Goal: Information Seeking & Learning: Check status

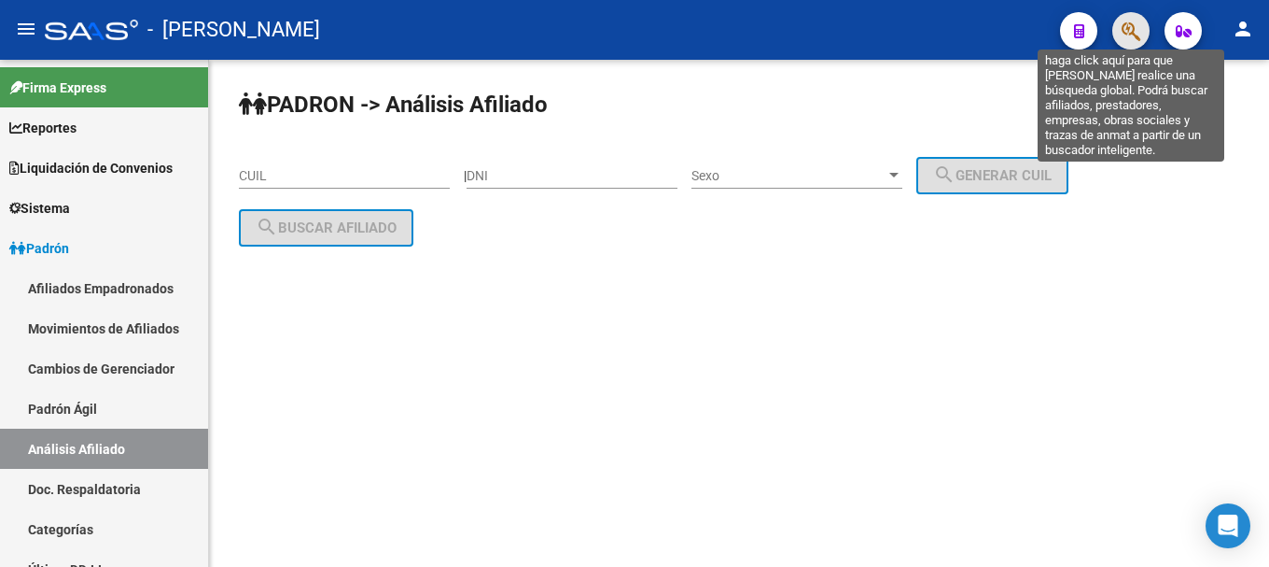
click at [1134, 36] on icon "button" at bounding box center [1131, 31] width 19 height 21
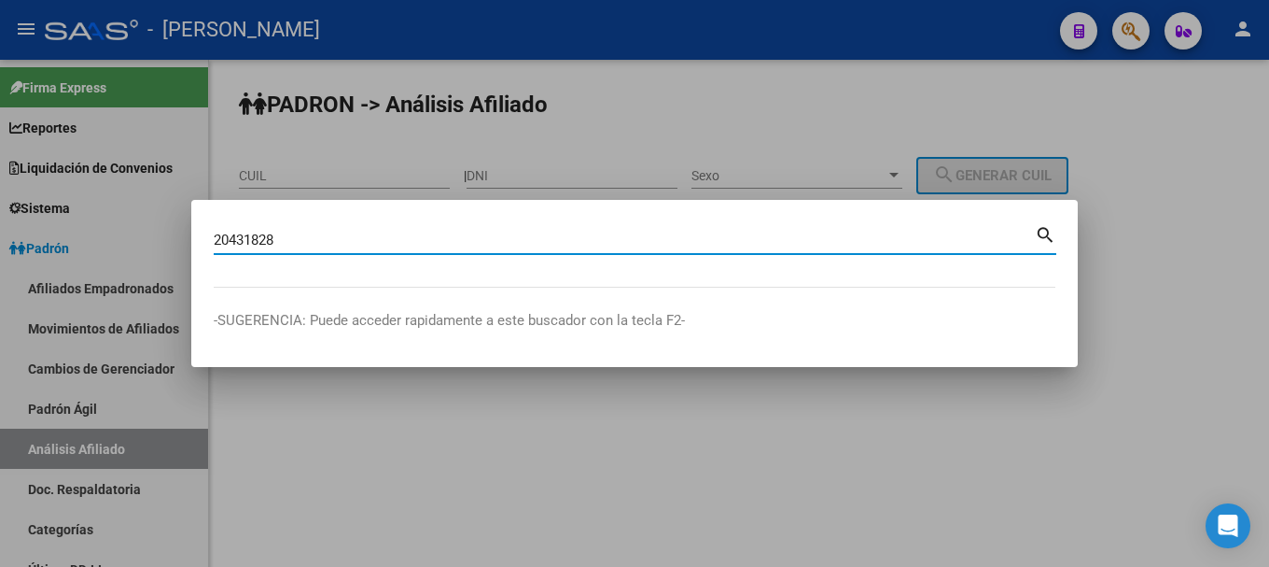
type input "20431828"
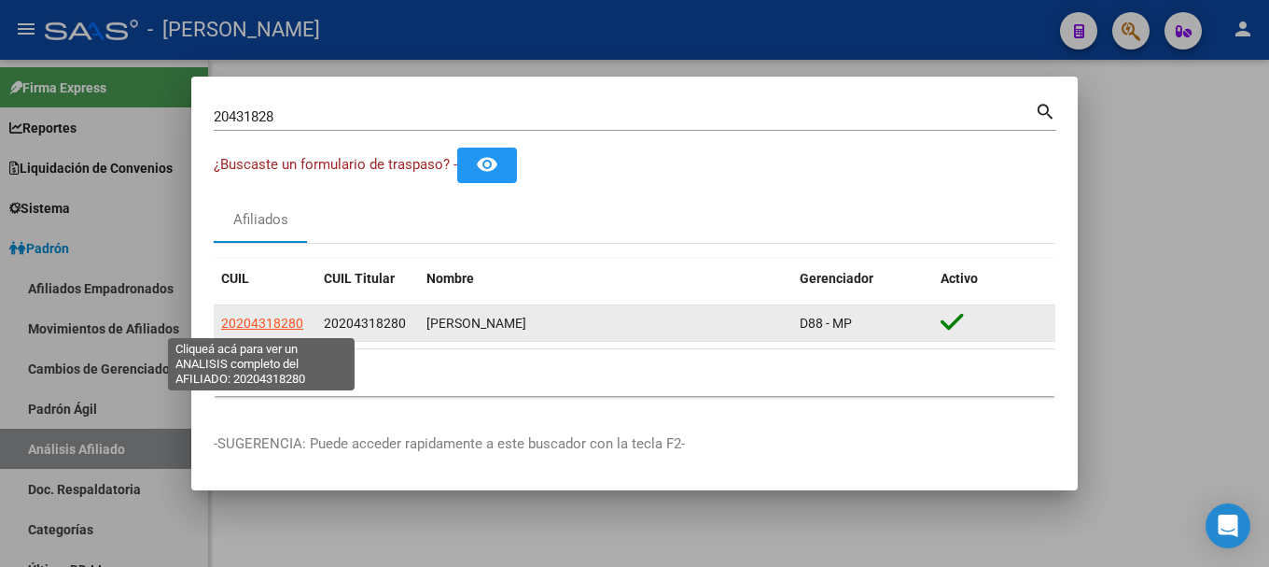
click at [282, 329] on span "20204318280" at bounding box center [262, 322] width 82 height 15
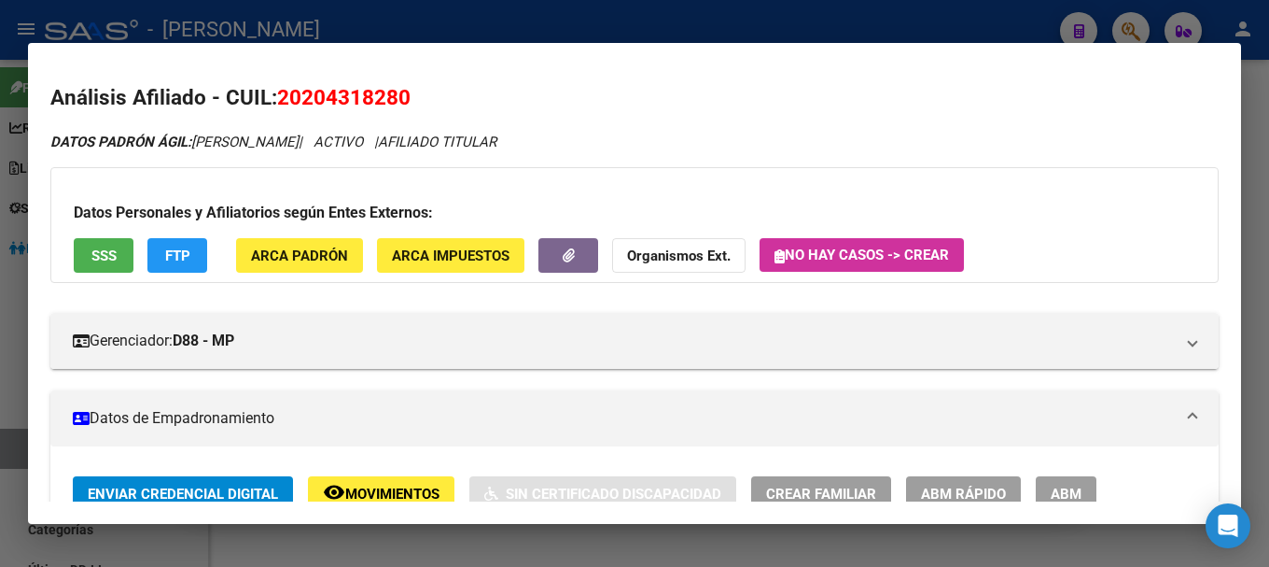
click at [346, 95] on span "20204318280" at bounding box center [343, 97] width 133 height 24
copy span "20204318280"
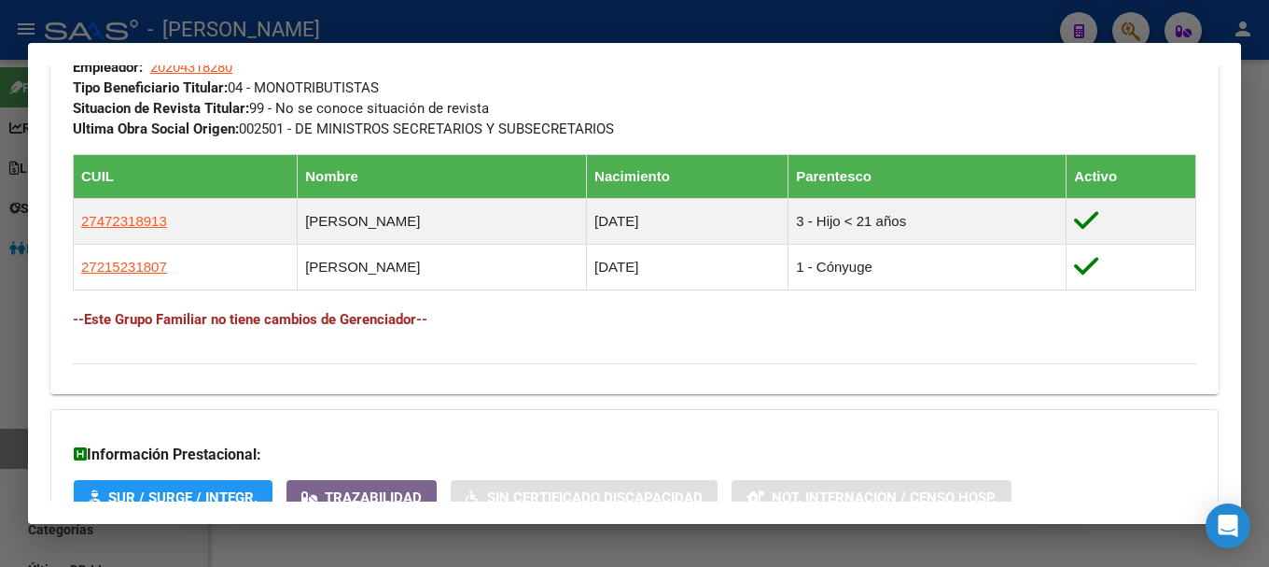
scroll to position [1183, 0]
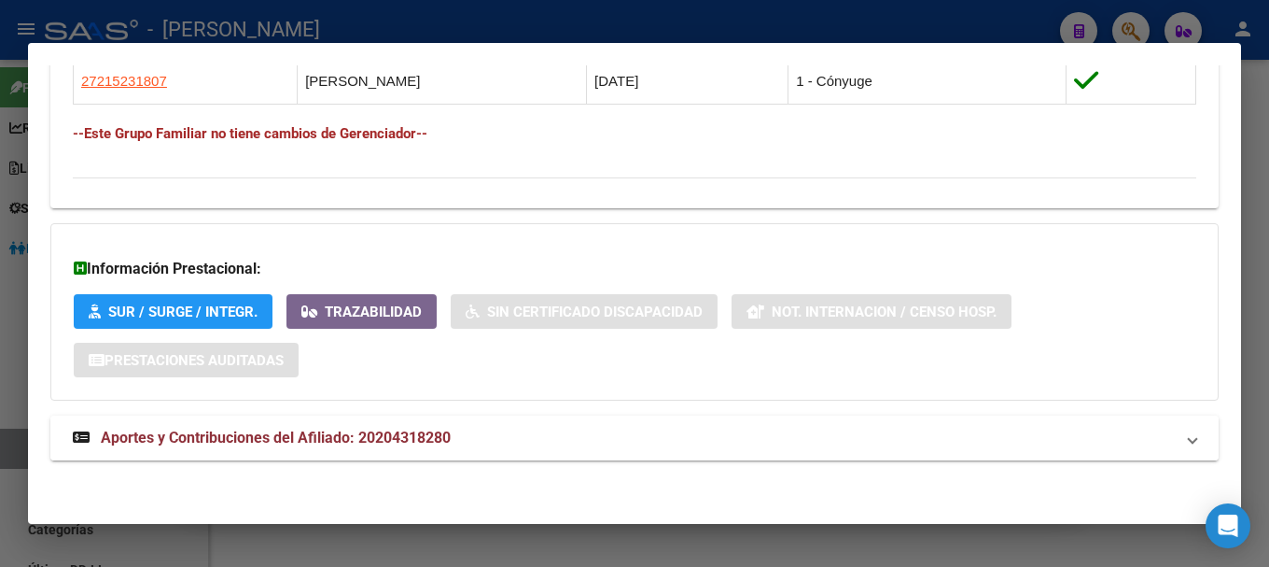
drag, startPoint x: 715, startPoint y: 458, endPoint x: 727, endPoint y: 447, distance: 16.5
click at [718, 458] on mat-expansion-panel-header "Aportes y Contribuciones del Afiliado: 20204318280" at bounding box center [634, 437] width 1169 height 45
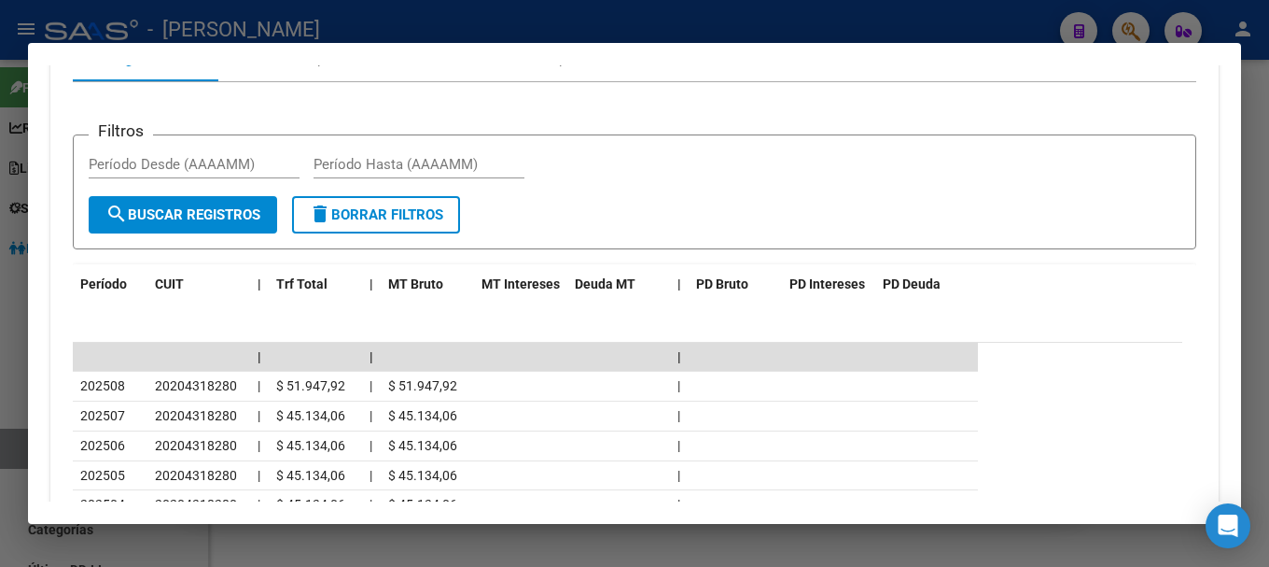
scroll to position [1758, 0]
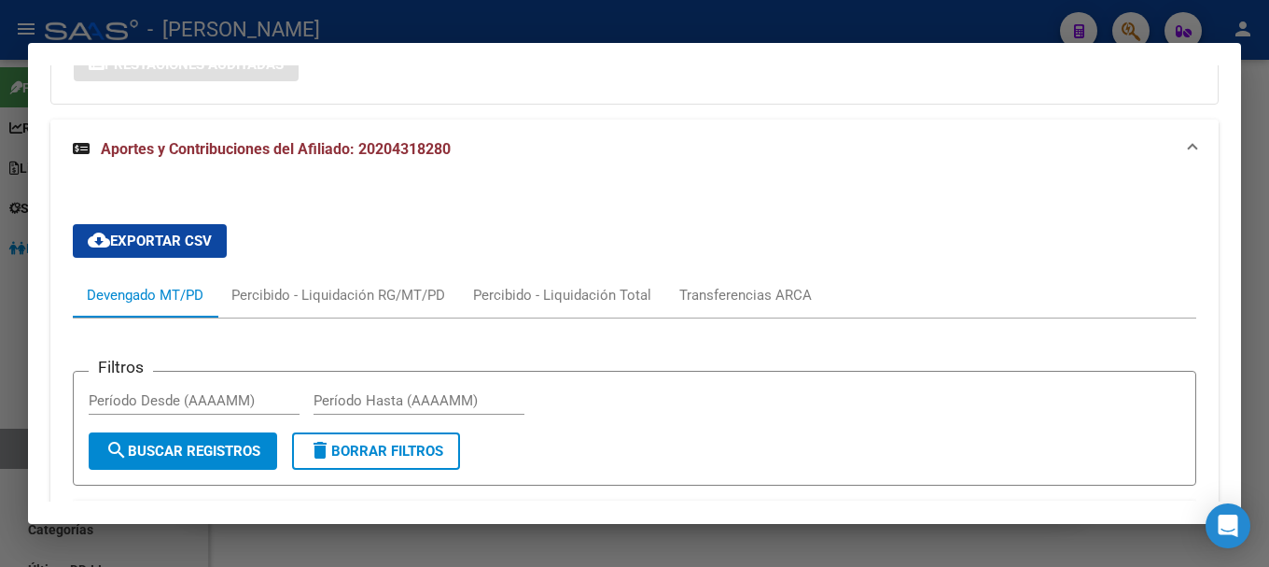
click at [707, 138] on mat-panel-title "Aportes y Contribuciones del Afiliado: 20204318280" at bounding box center [623, 149] width 1101 height 22
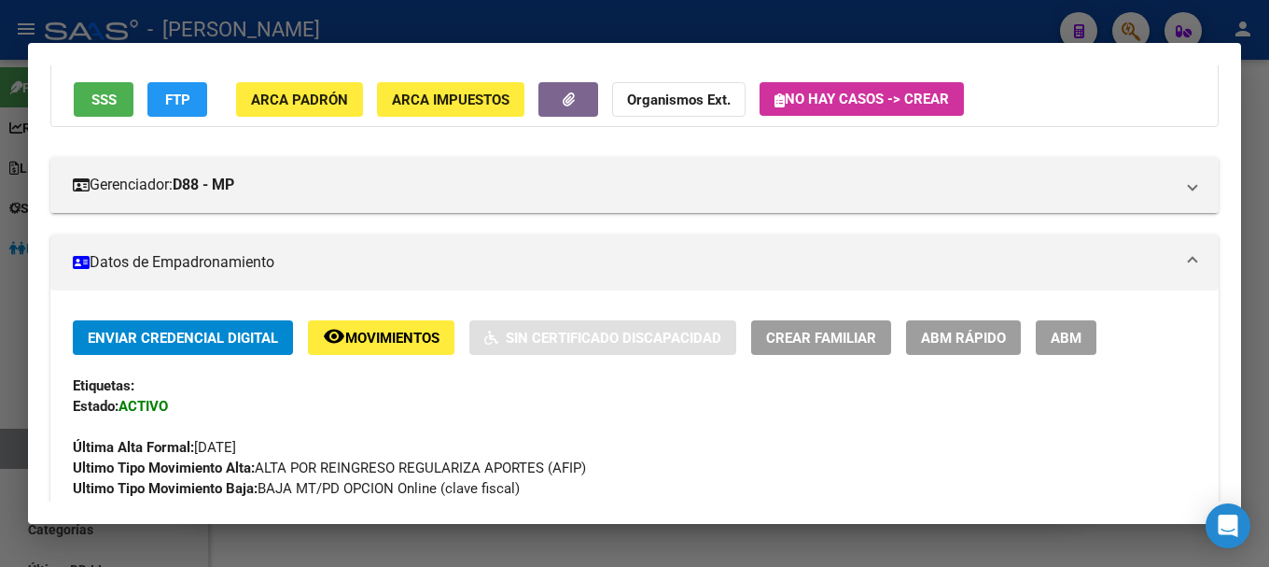
scroll to position [0, 0]
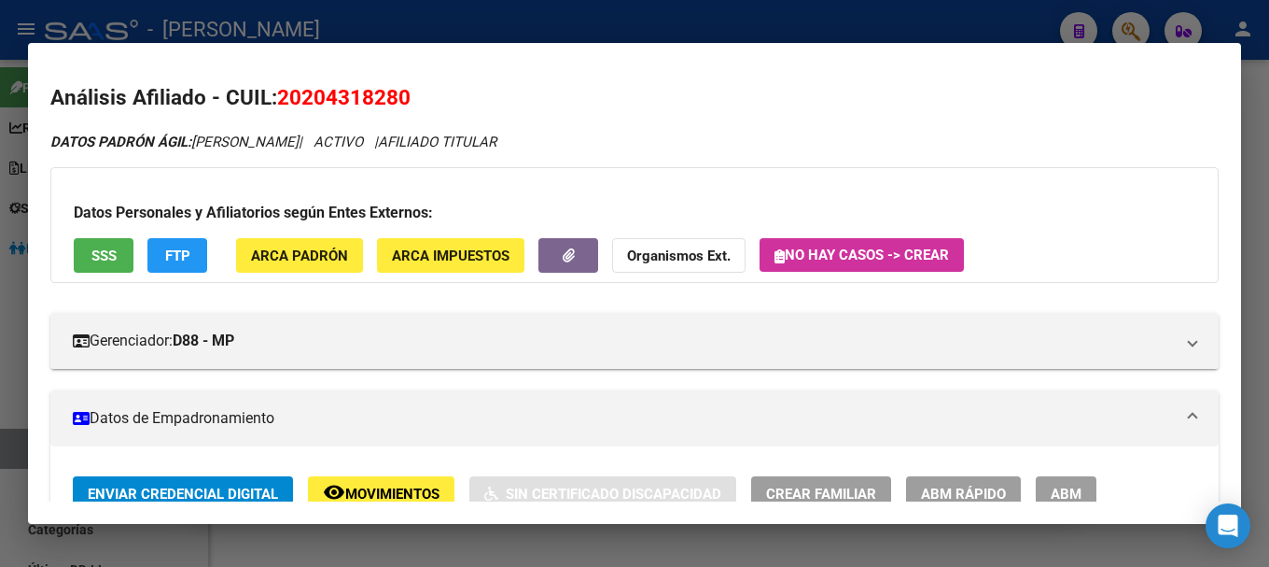
click at [832, 43] on mat-dialog-container "Análisis Afiliado - CUIL: 20204318280 DATOS PADRÓN ÁGIL: [PERSON_NAME] | ACTIVO…" at bounding box center [634, 284] width 1213 height 482
click at [848, 35] on div at bounding box center [634, 283] width 1269 height 567
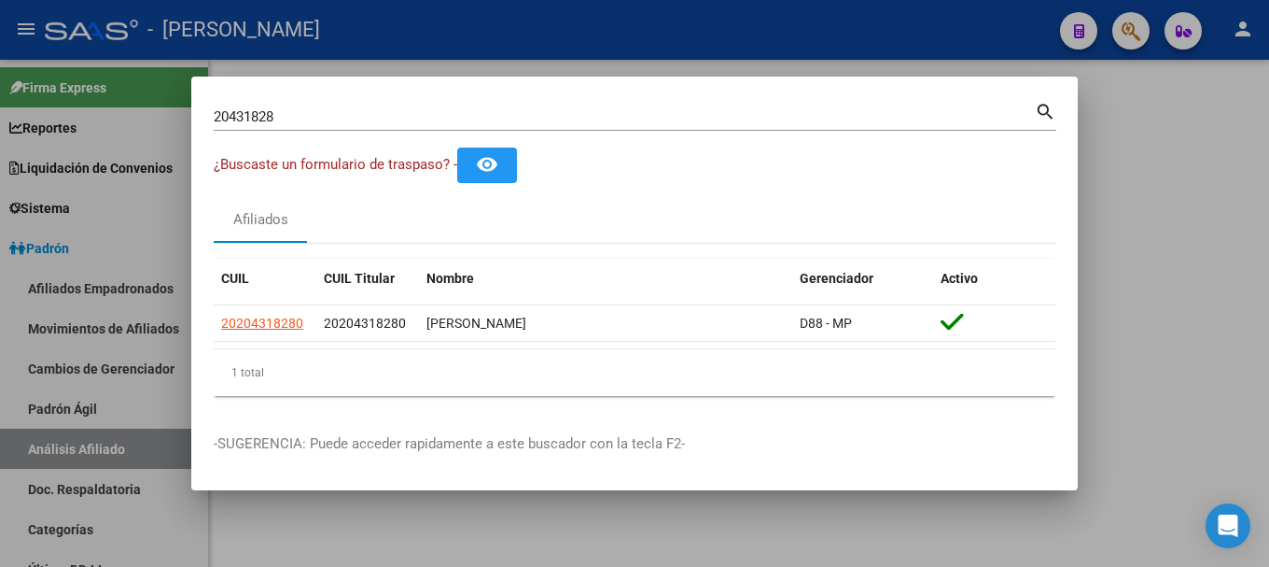
click at [848, 35] on div at bounding box center [634, 283] width 1269 height 567
